Goal: Task Accomplishment & Management: Manage account settings

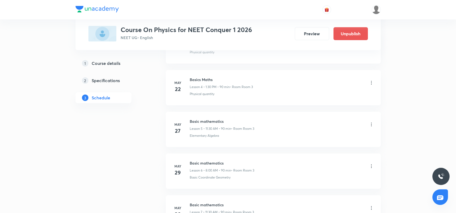
scroll to position [195, 0]
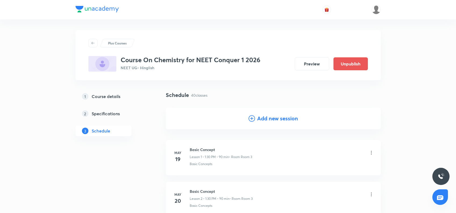
scroll to position [1635, 0]
